Goal: Find specific page/section: Find specific page/section

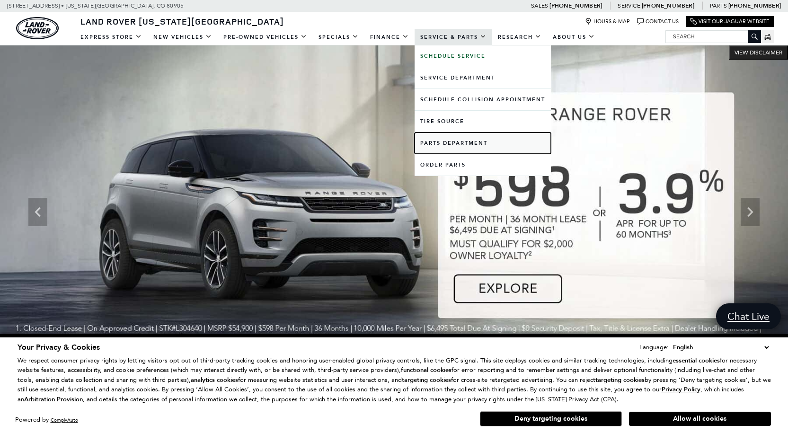
click at [460, 145] on link "Parts Department" at bounding box center [483, 143] width 136 height 21
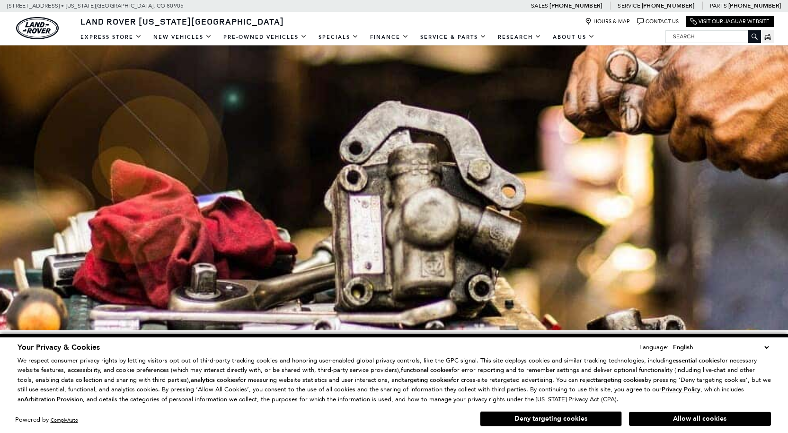
click at [768, 348] on select "English Spanish / Español English / [GEOGRAPHIC_DATA] Korean / 한국어 Vietnamese /…" at bounding box center [721, 347] width 100 height 10
click at [670, 202] on div at bounding box center [394, 173] width 788 height 316
click at [768, 349] on select "English Spanish / Español English / United Kingdom Korean / 한국어 Vietnamese / Ti…" at bounding box center [721, 347] width 100 height 10
click at [767, 349] on select "English Spanish / Español English / United Kingdom Korean / 한국어 Vietnamese / Ti…" at bounding box center [721, 347] width 100 height 10
click at [590, 265] on div at bounding box center [394, 173] width 788 height 316
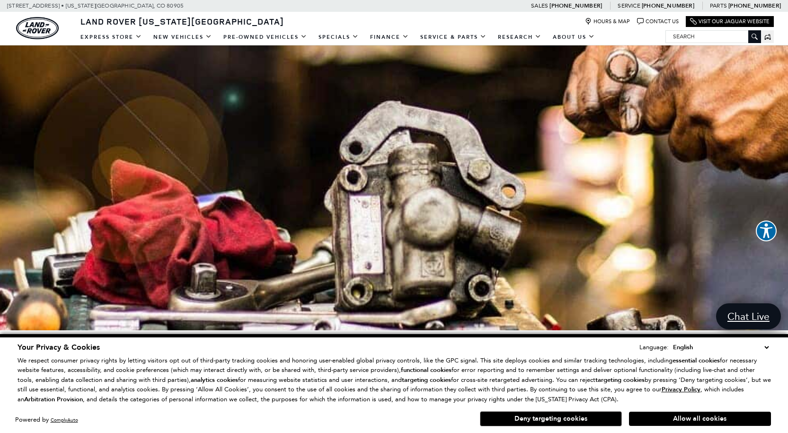
click at [327, 248] on div at bounding box center [394, 173] width 788 height 316
drag, startPoint x: 661, startPoint y: 170, endPoint x: 698, endPoint y: 110, distance: 70.4
click at [675, 142] on div at bounding box center [394, 173] width 788 height 316
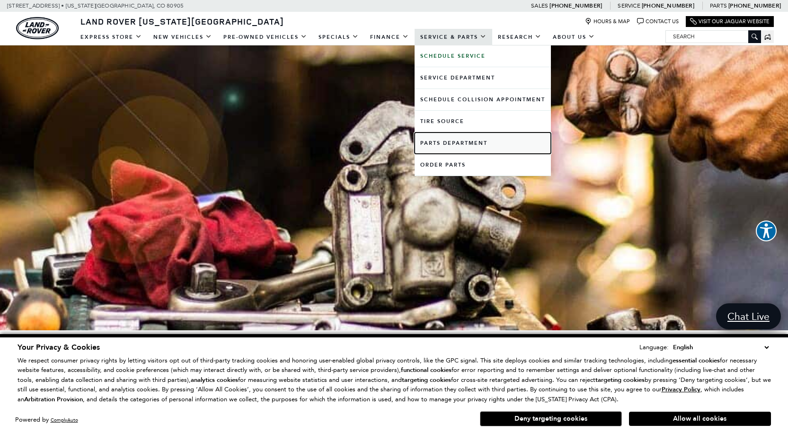
click at [442, 136] on link "Parts Department" at bounding box center [483, 143] width 136 height 21
